Goal: Transaction & Acquisition: Purchase product/service

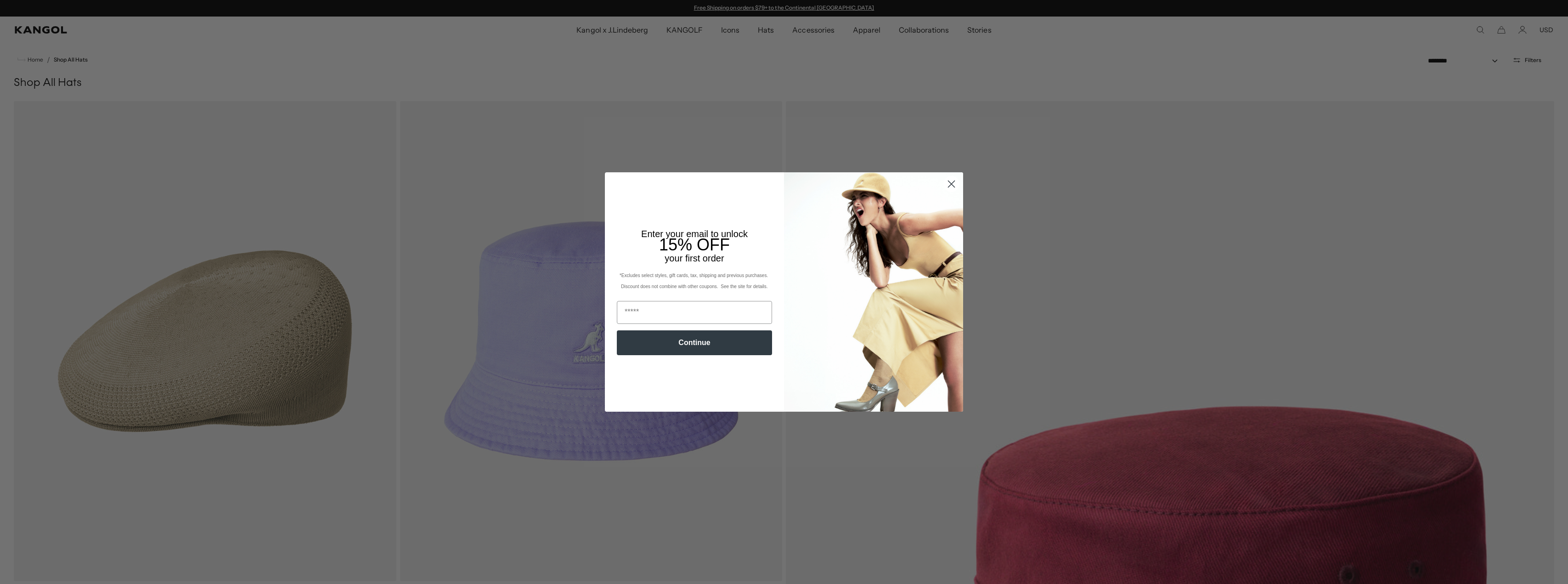
scroll to position [0, 189]
click at [951, 183] on circle "Close dialog" at bounding box center [951, 184] width 15 height 15
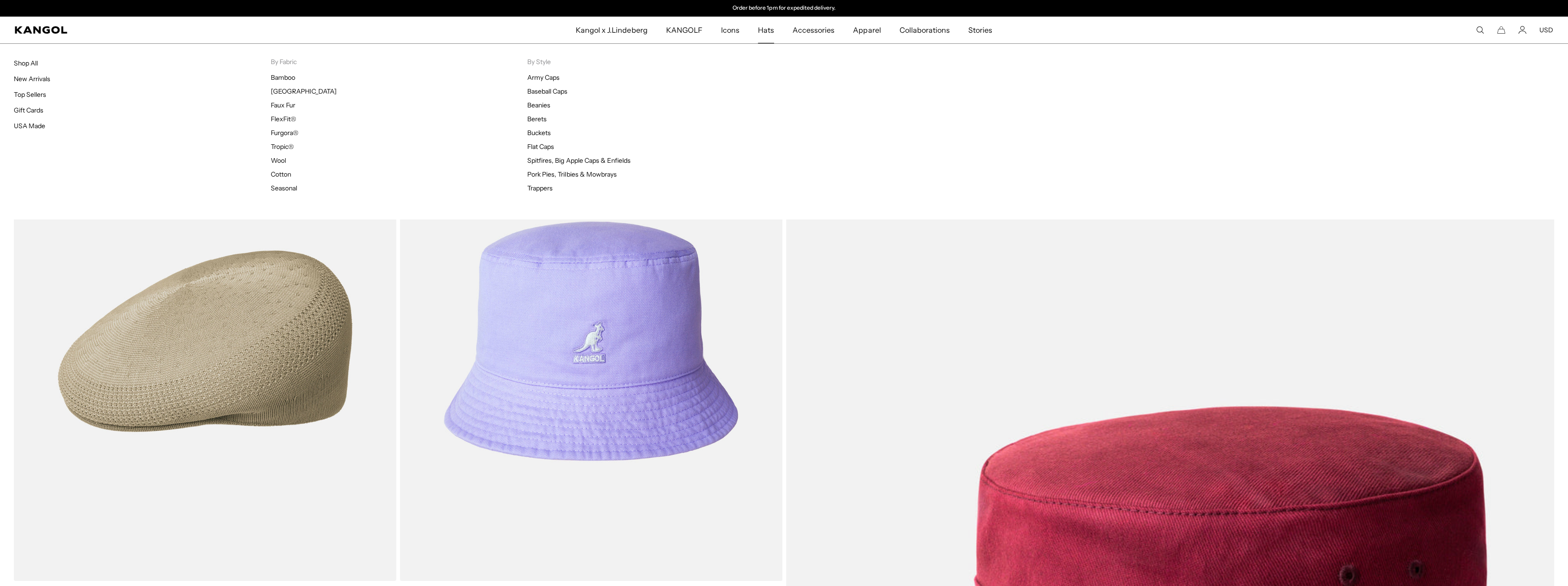
click at [766, 27] on span "Hats" at bounding box center [766, 30] width 16 height 27
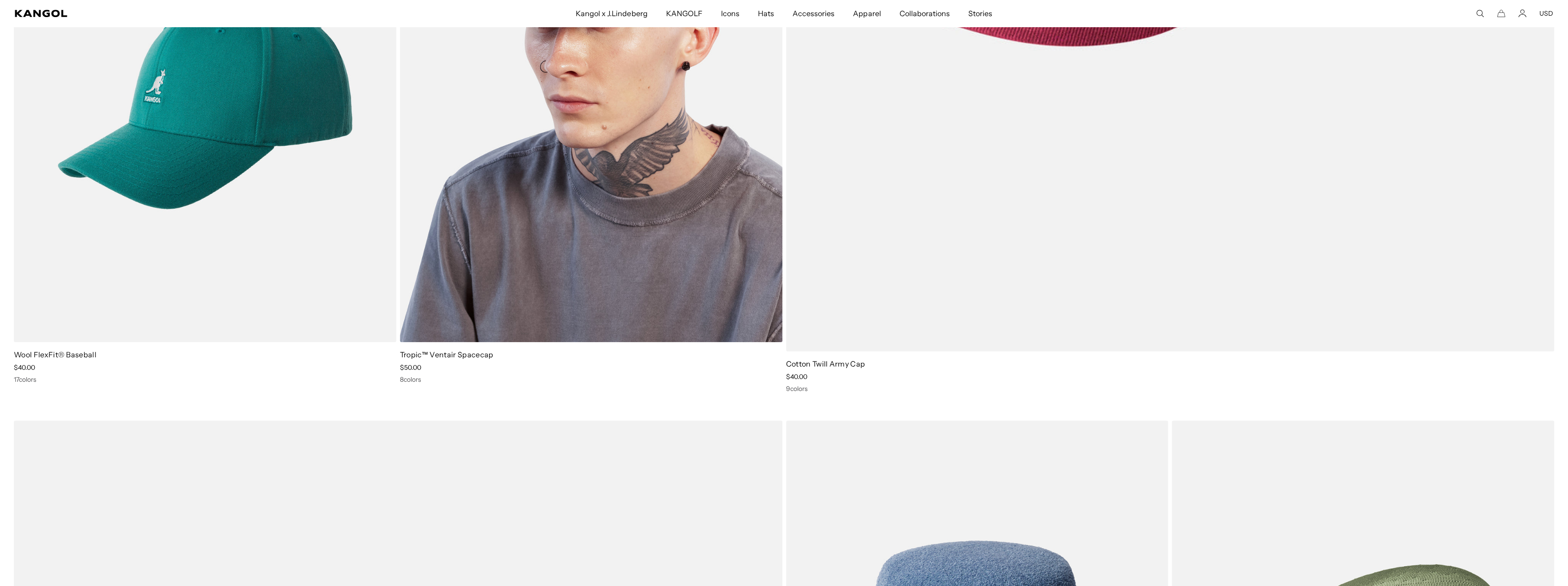
click at [451, 352] on link "Tropic™ Ventair Spacecap" at bounding box center [446, 354] width 94 height 9
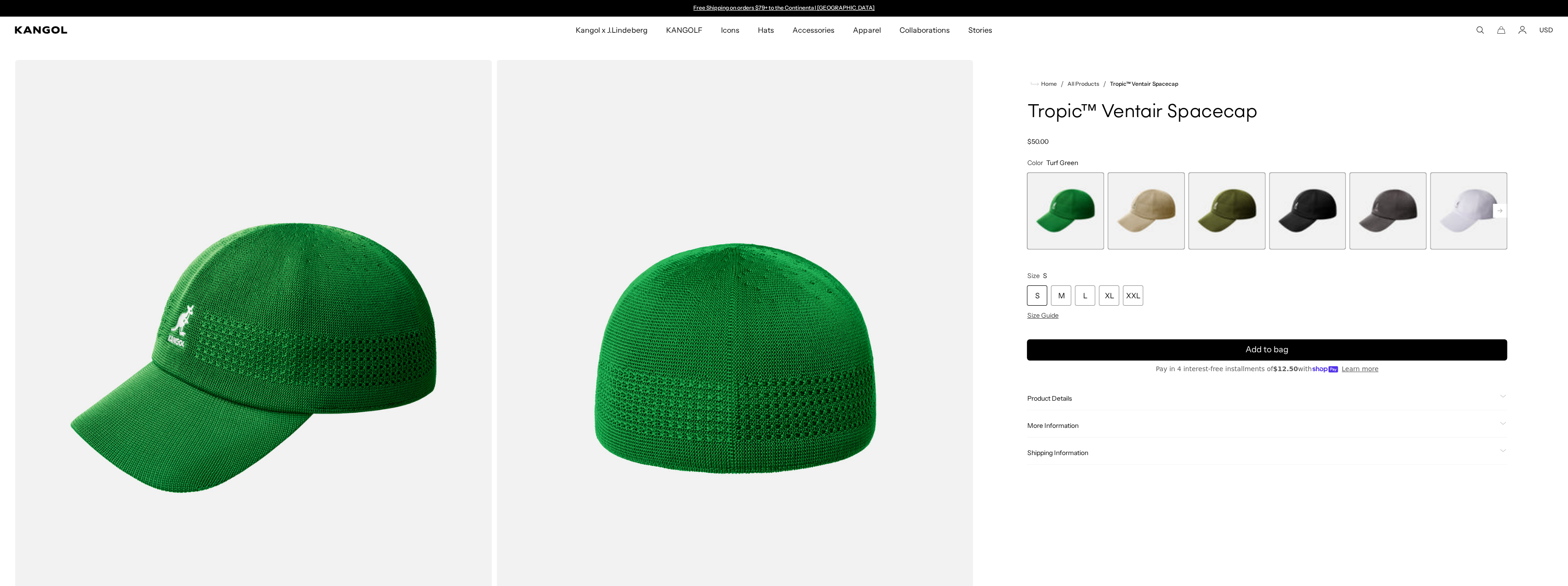
click at [1320, 211] on span "4 of 8" at bounding box center [1308, 211] width 77 height 77
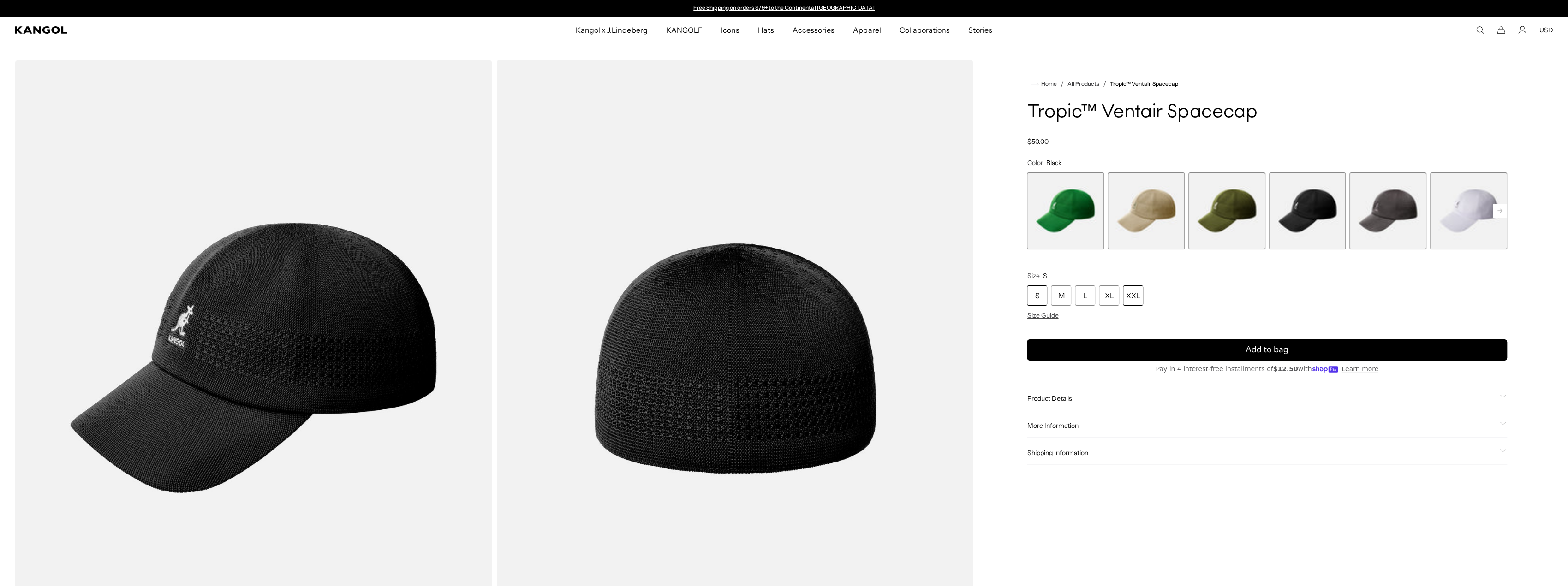
click at [1132, 295] on div "XXL" at bounding box center [1133, 295] width 20 height 20
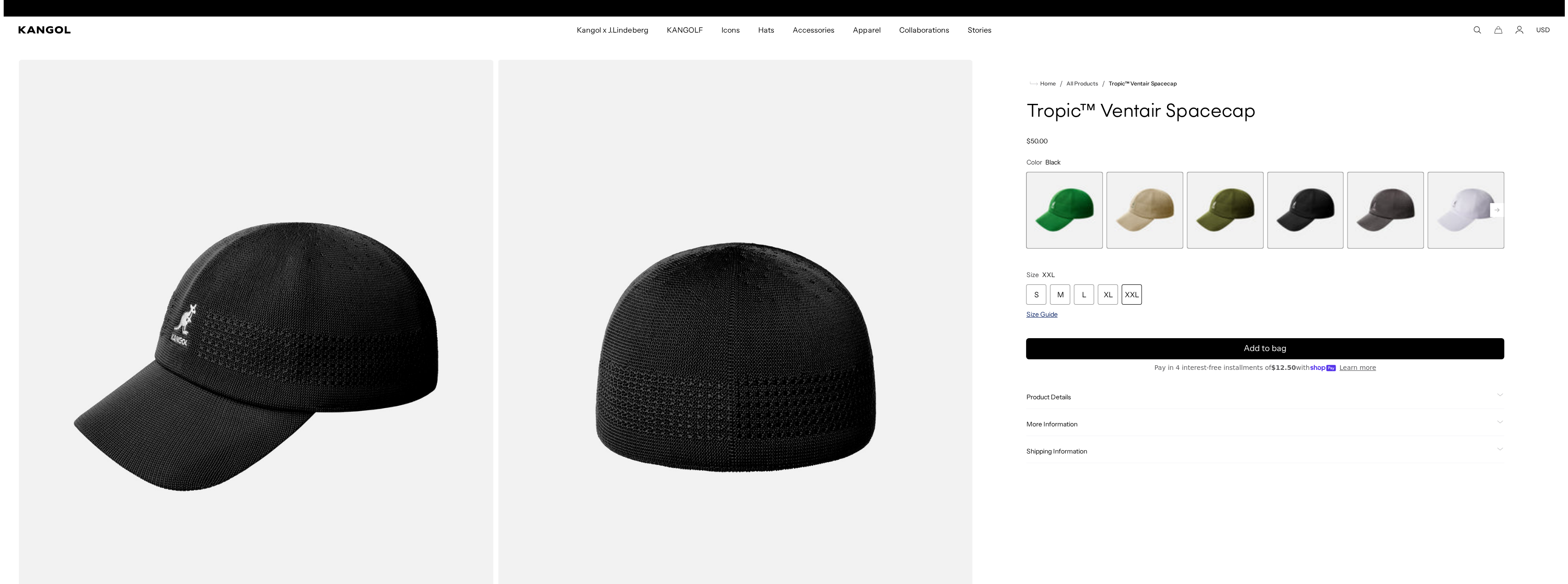
scroll to position [0, 189]
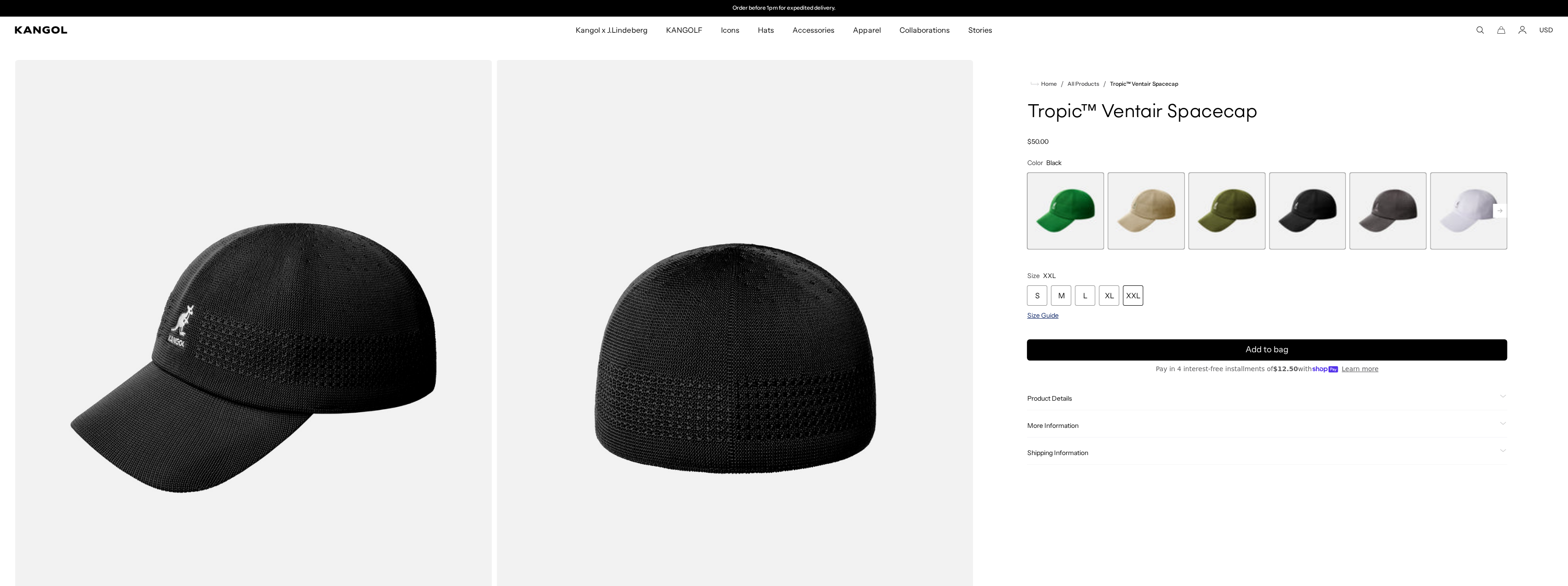
click at [1052, 313] on span "Size Guide" at bounding box center [1042, 315] width 31 height 9
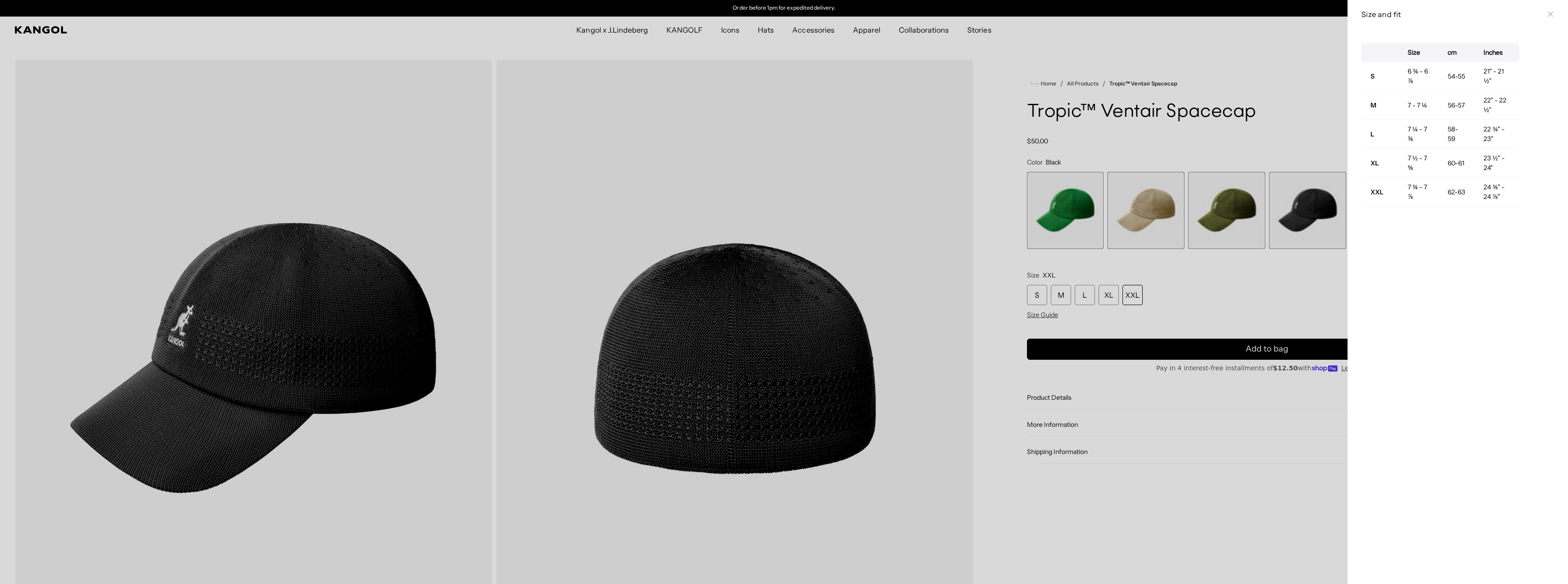
click at [1548, 12] on icon at bounding box center [1550, 14] width 5 height 5
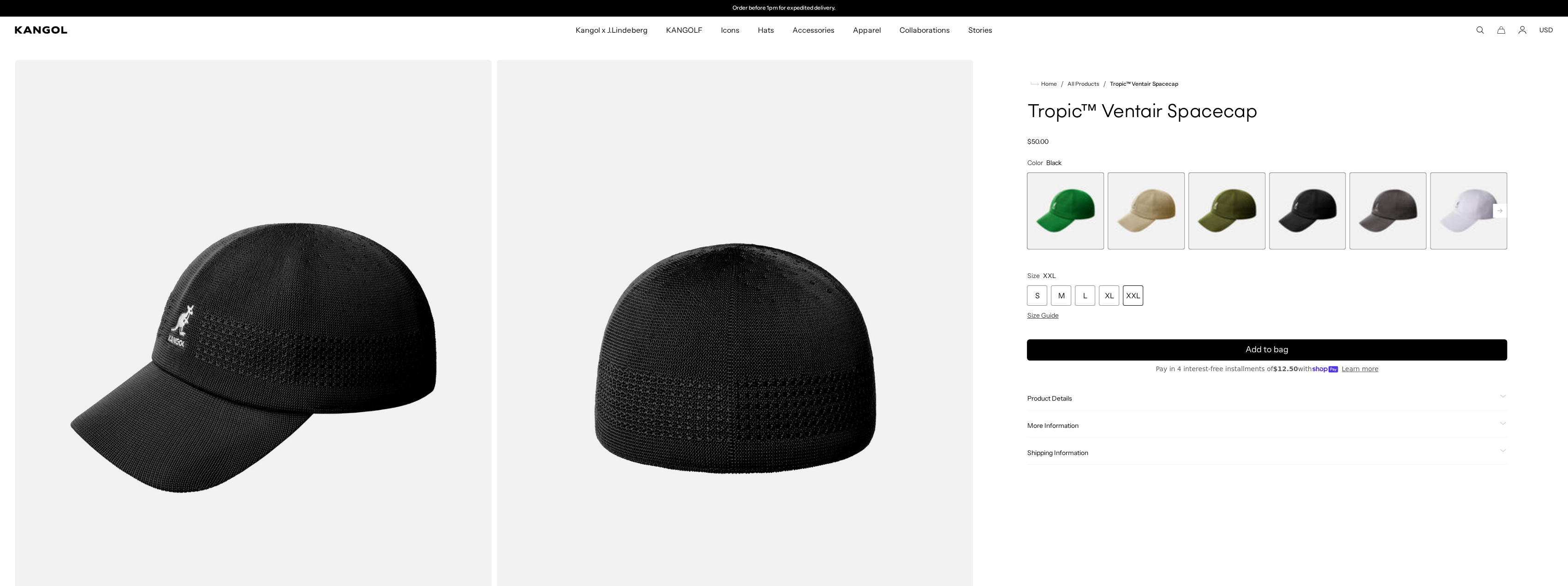
click at [1385, 208] on span "5 of 8" at bounding box center [1388, 211] width 77 height 77
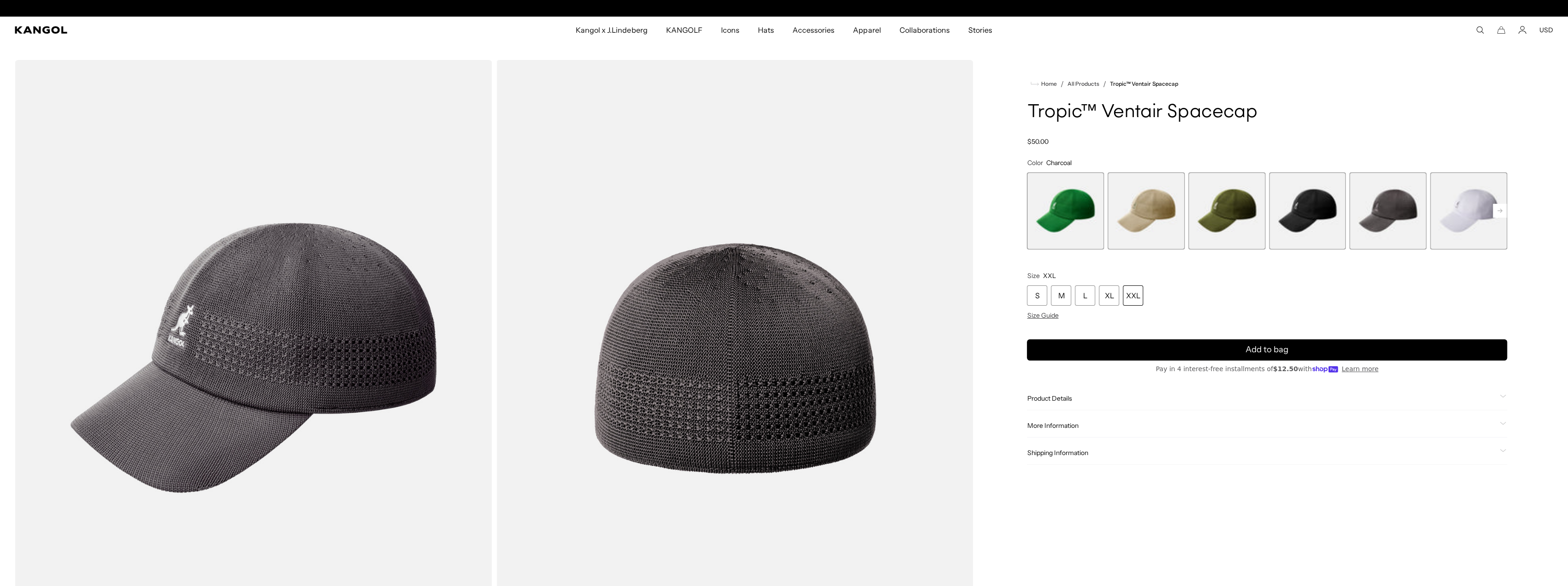
click at [1457, 206] on span "6 of 8" at bounding box center [1468, 211] width 77 height 77
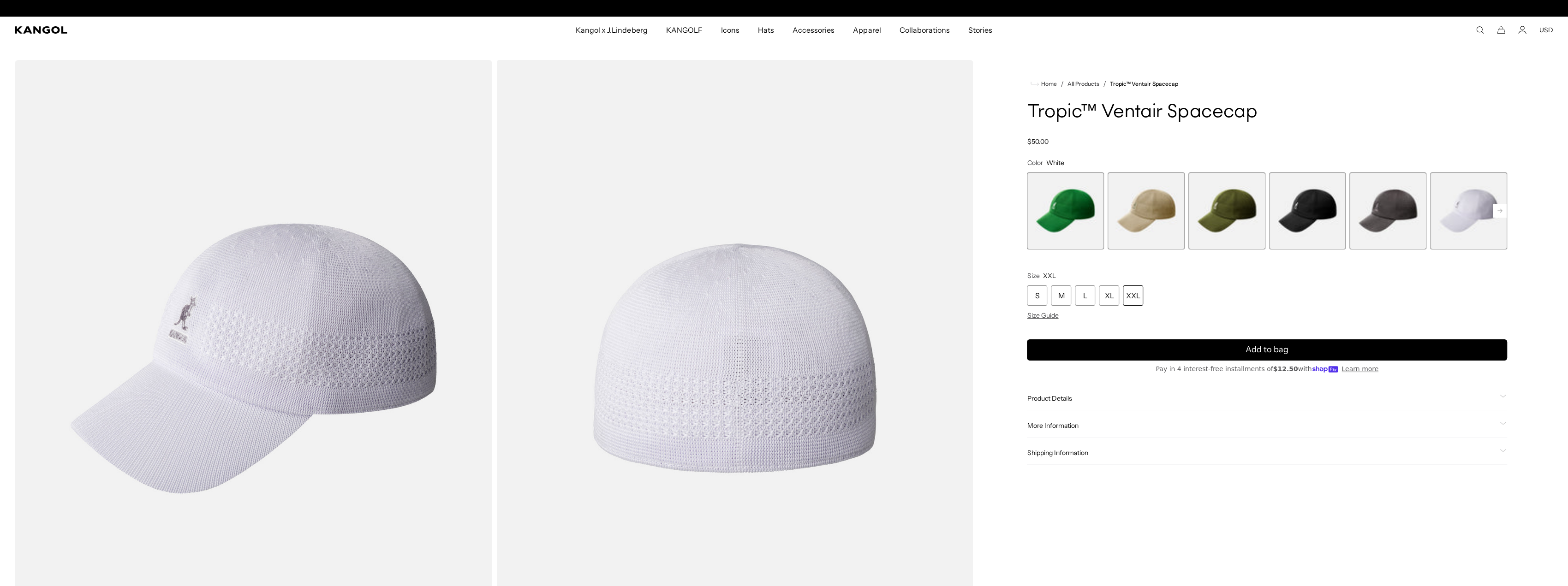
scroll to position [0, 190]
click at [1072, 210] on span "1 of 8" at bounding box center [1066, 211] width 77 height 77
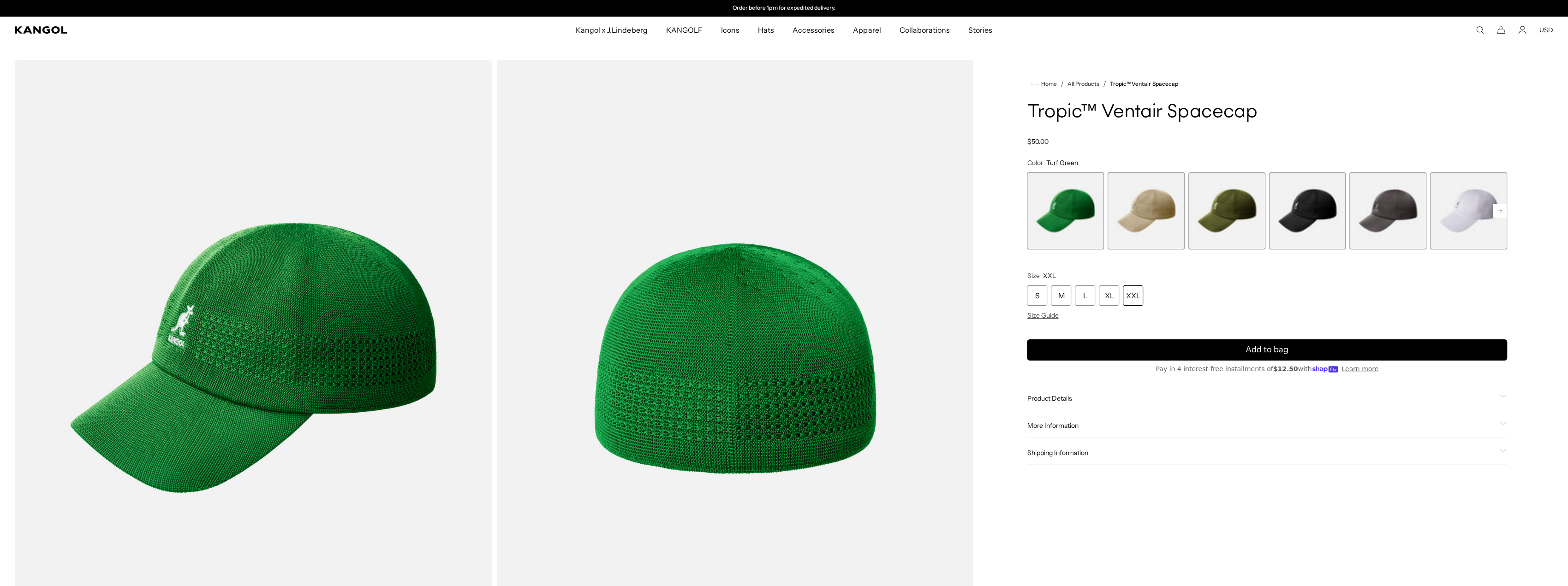
click at [1144, 208] on span "2 of 8" at bounding box center [1146, 211] width 77 height 77
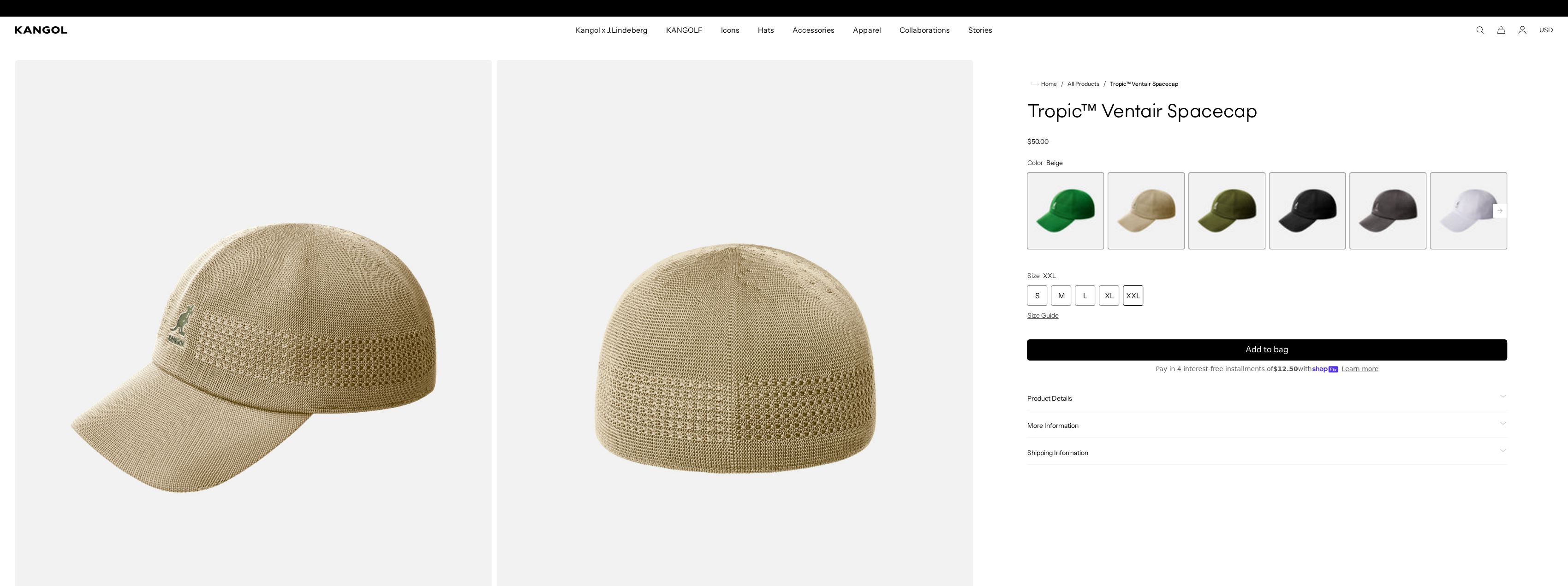
click at [1233, 202] on span "3 of 8" at bounding box center [1227, 211] width 77 height 77
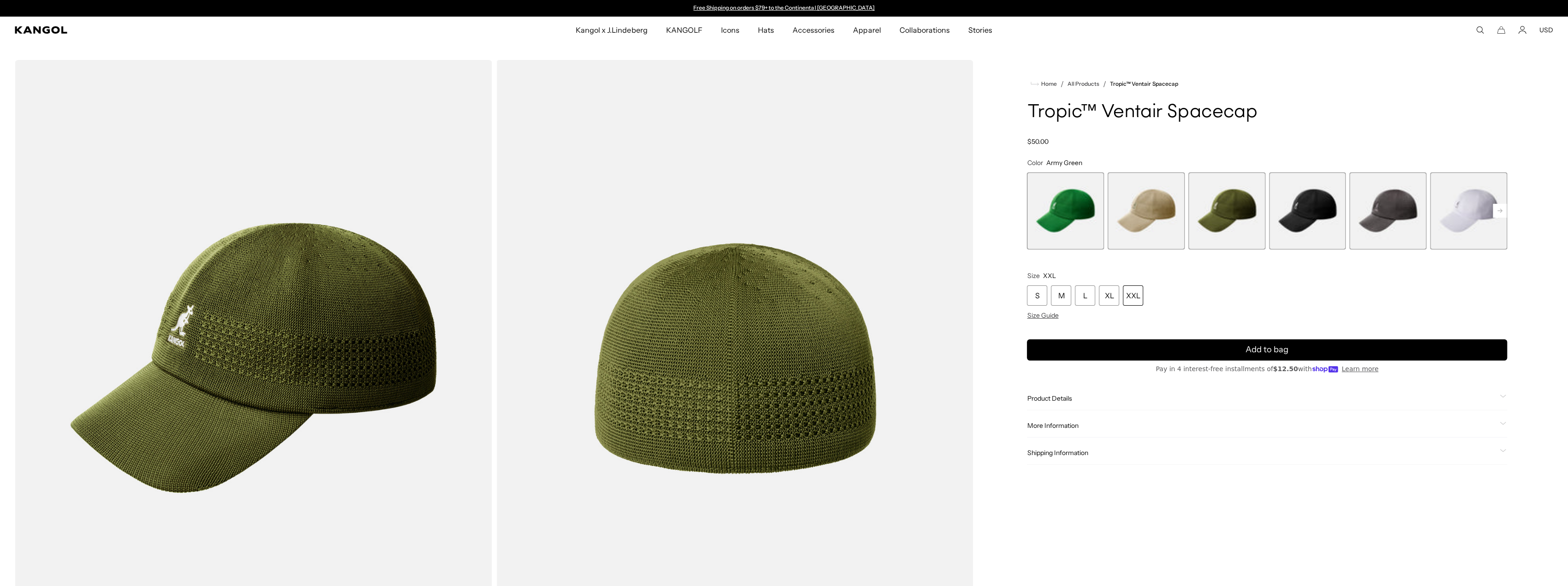
click at [1299, 204] on span "4 of 8" at bounding box center [1308, 211] width 77 height 77
